Goal: Task Accomplishment & Management: Manage account settings

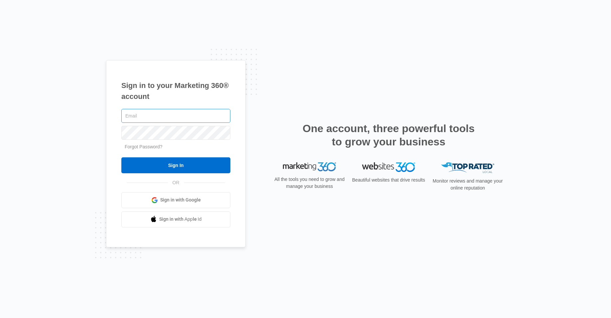
click at [169, 116] on input "text" at bounding box center [175, 116] width 109 height 14
type input "[EMAIL_ADDRESS][DOMAIN_NAME]"
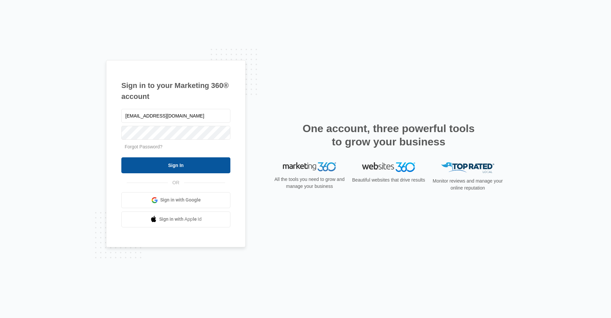
click at [168, 165] on input "Sign In" at bounding box center [175, 165] width 109 height 16
